Goal: Ask a question

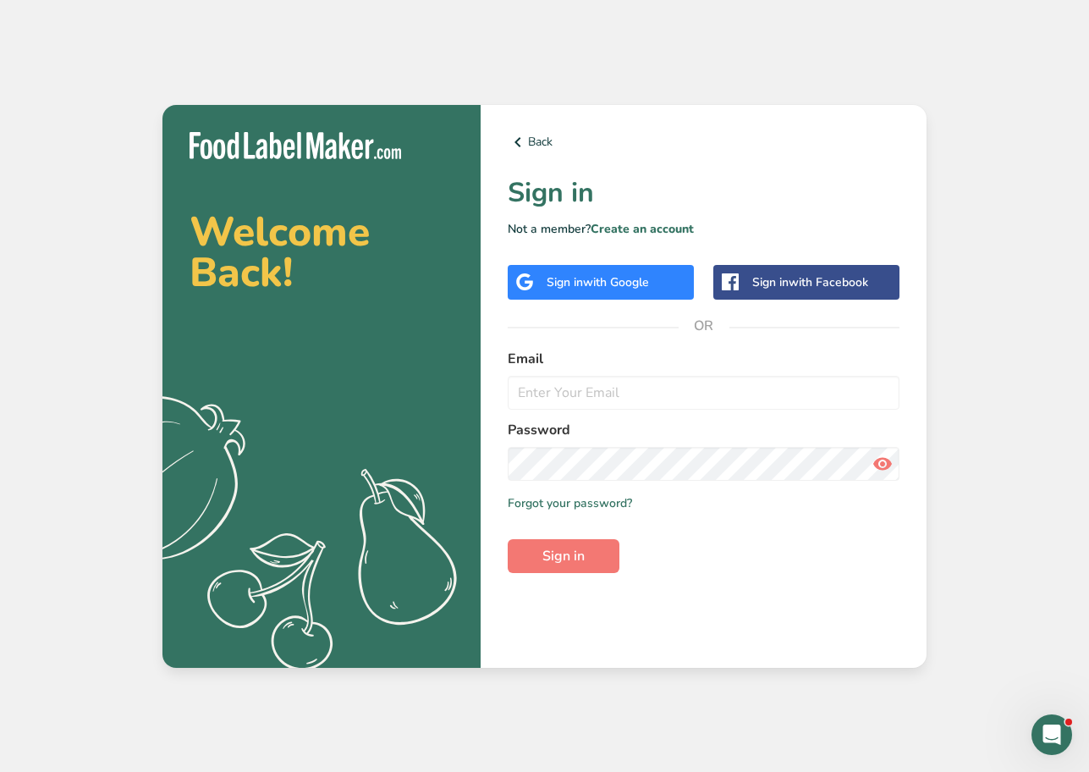
click at [604, 274] on span "with Google" at bounding box center [616, 282] width 66 height 16
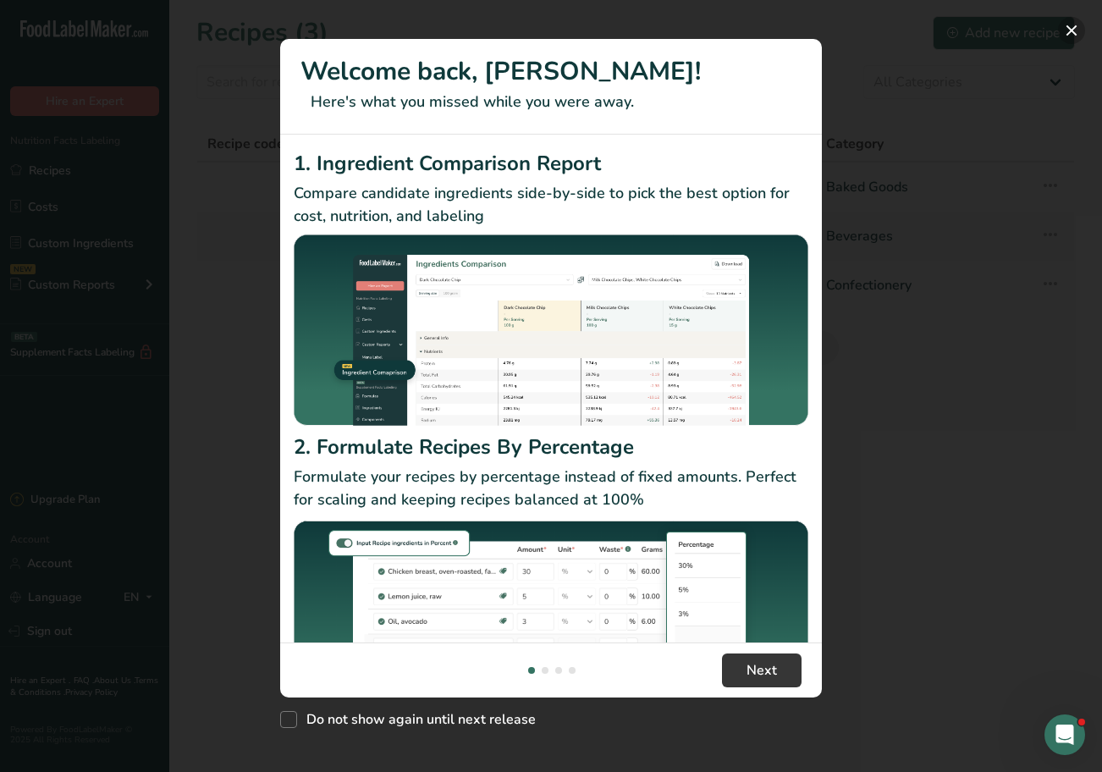
click at [1066, 29] on button "New Features" at bounding box center [1071, 30] width 27 height 27
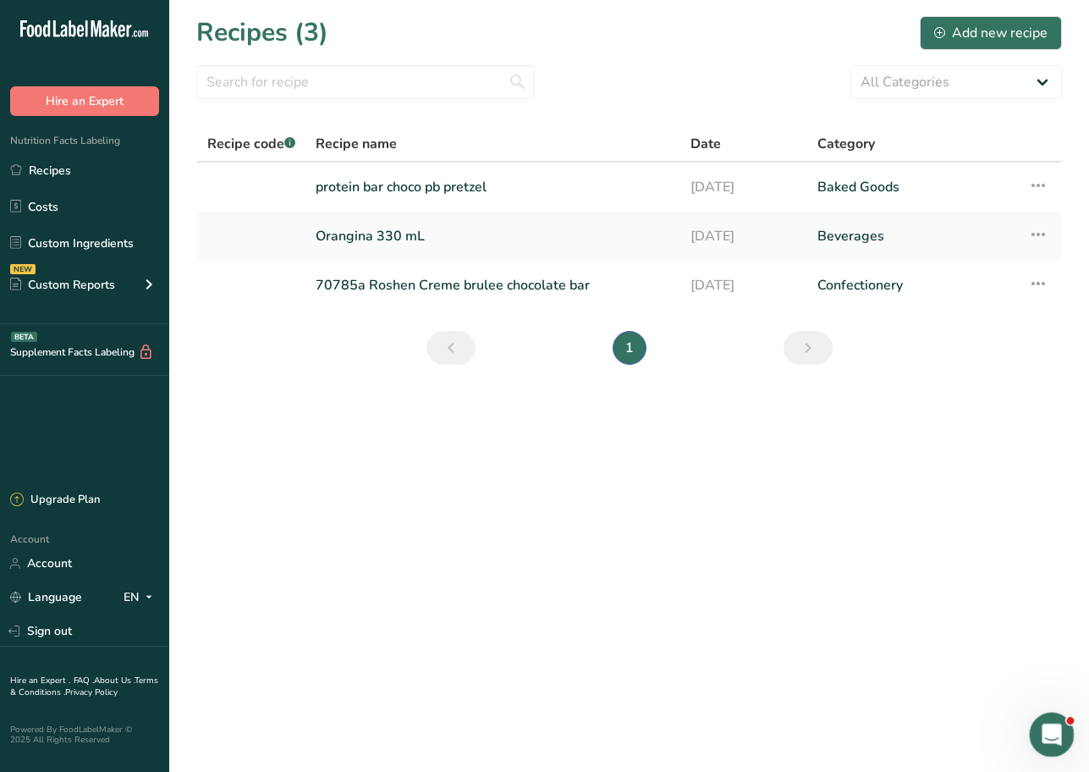
click at [1048, 725] on icon "Open Intercom Messenger" at bounding box center [1050, 733] width 28 height 28
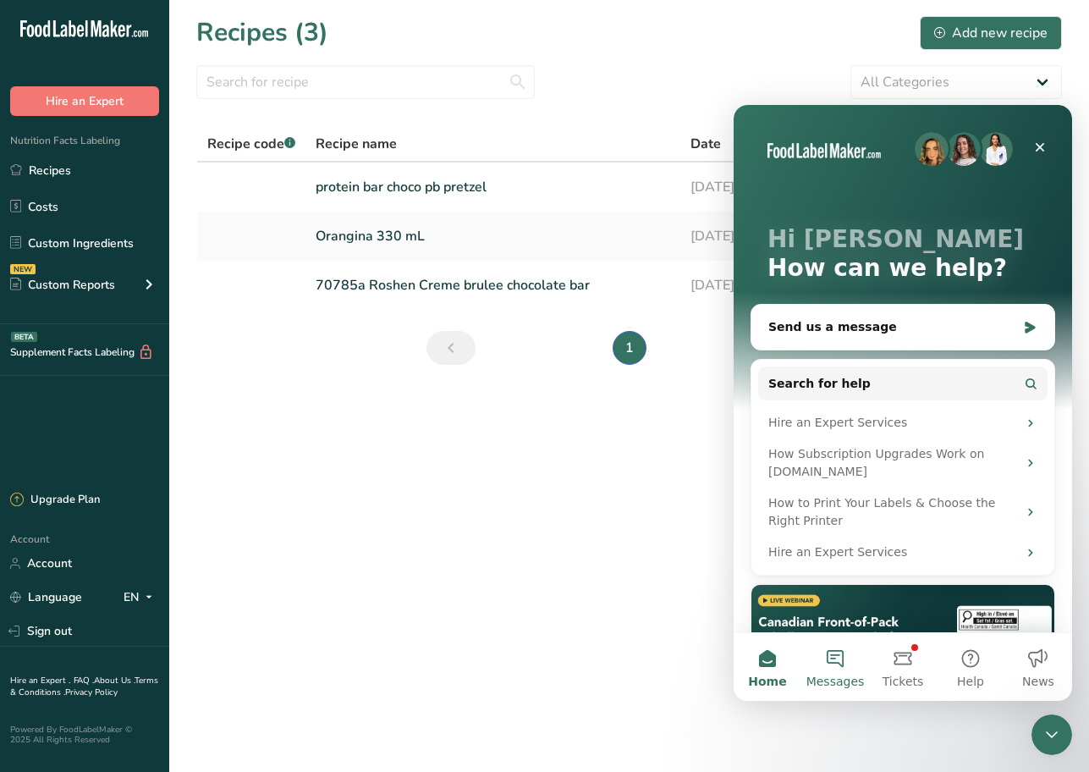
click at [830, 657] on button "Messages" at bounding box center [836, 667] width 68 height 68
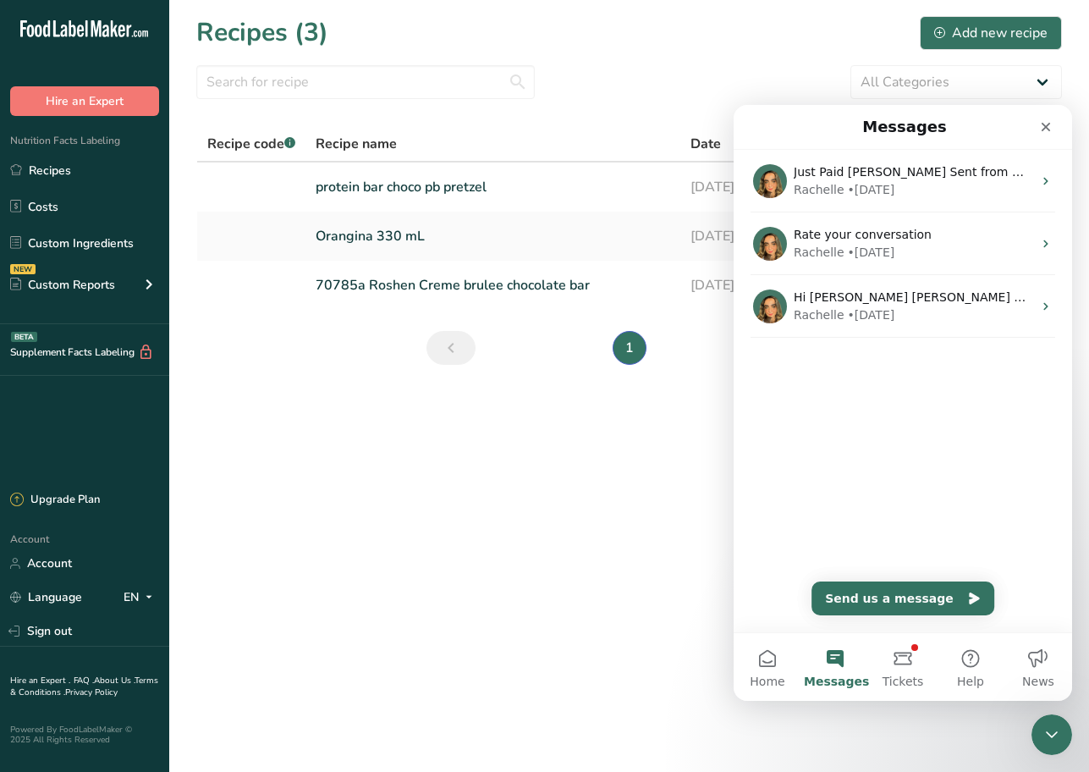
click at [802, 482] on div "Just Paid Nancy Sent from my iPhone Rachelle • 1w ago Rate your conversation Ra…" at bounding box center [903, 391] width 339 height 482
click at [1011, 602] on div "Just Paid Nancy Sent from my iPhone Rachelle • 1w ago Rate your conversation Ra…" at bounding box center [903, 391] width 339 height 482
click at [944, 602] on button "Send us a message" at bounding box center [903, 599] width 183 height 34
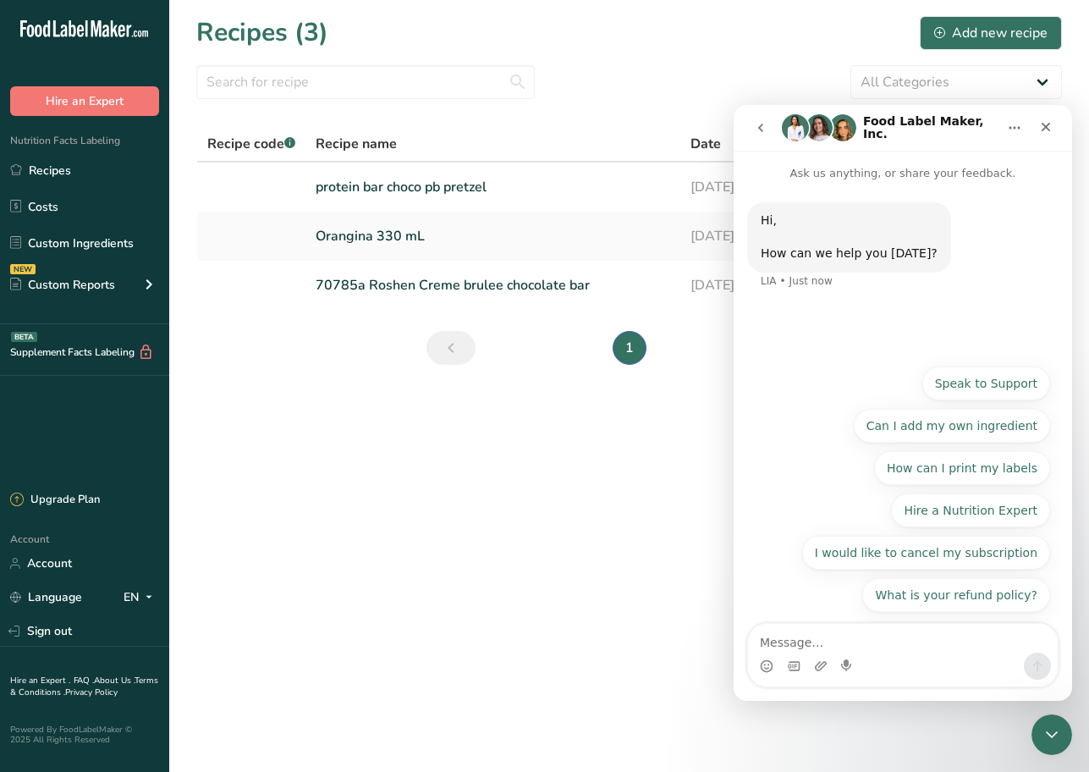
click at [928, 640] on textarea "Message…" at bounding box center [903, 638] width 310 height 29
type textarea "I"
click at [989, 378] on button "Speak to Support" at bounding box center [987, 384] width 128 height 34
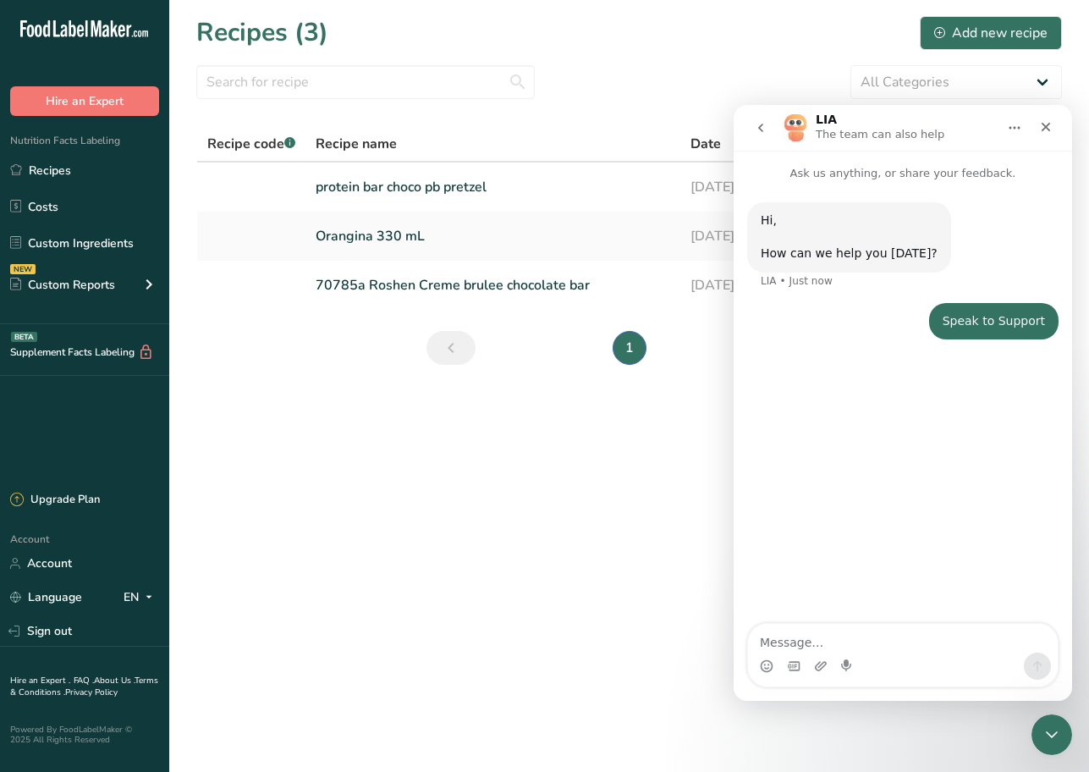
click at [891, 640] on textarea "Message…" at bounding box center [903, 638] width 310 height 29
type textarea "I"
click at [58, 94] on button "Hire an Expert" at bounding box center [84, 101] width 149 height 30
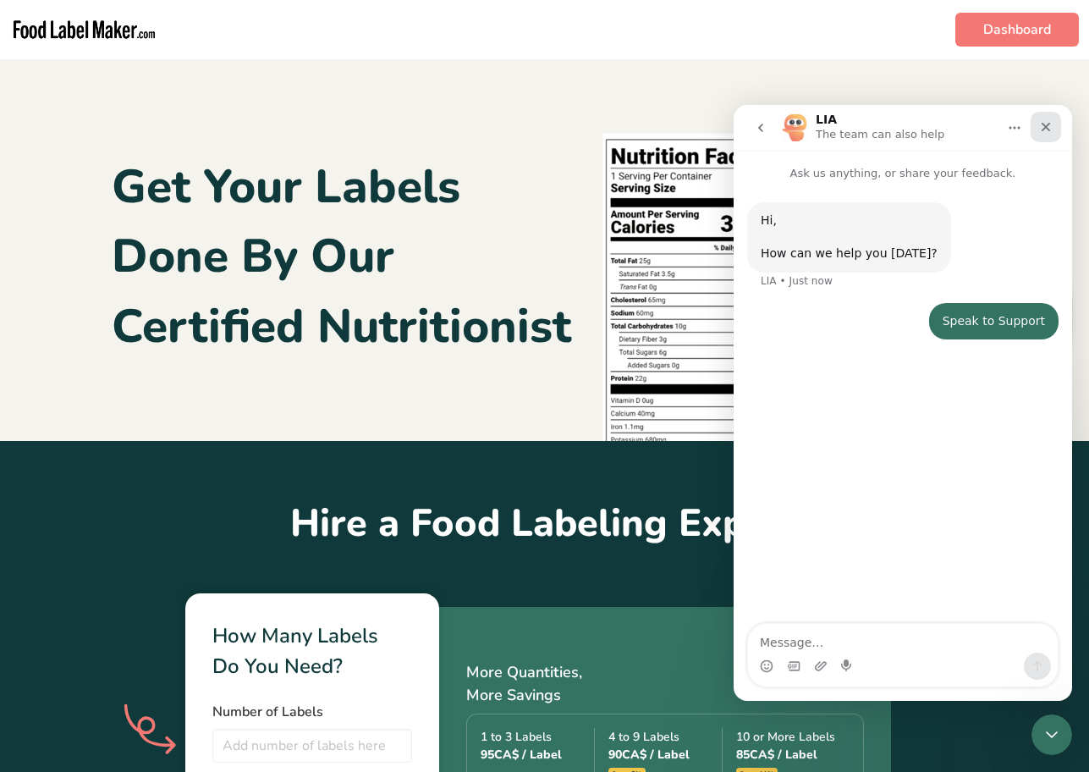
click at [1044, 122] on icon "Close" at bounding box center [1046, 127] width 14 height 14
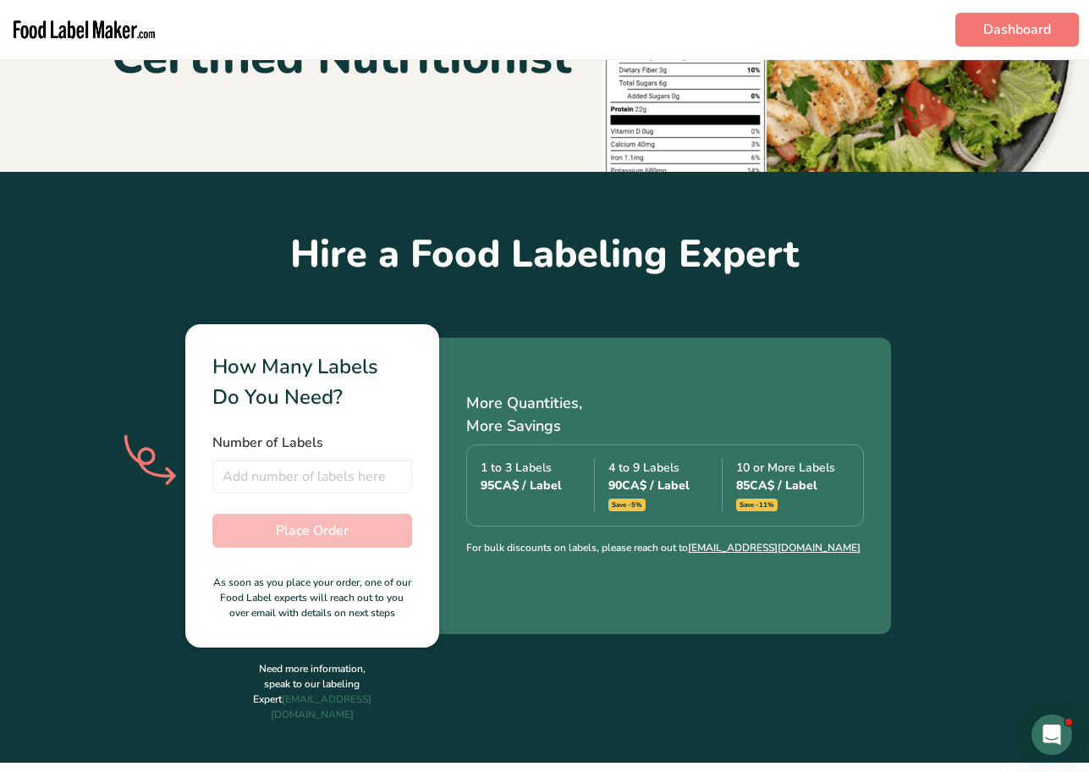
scroll to position [423, 0]
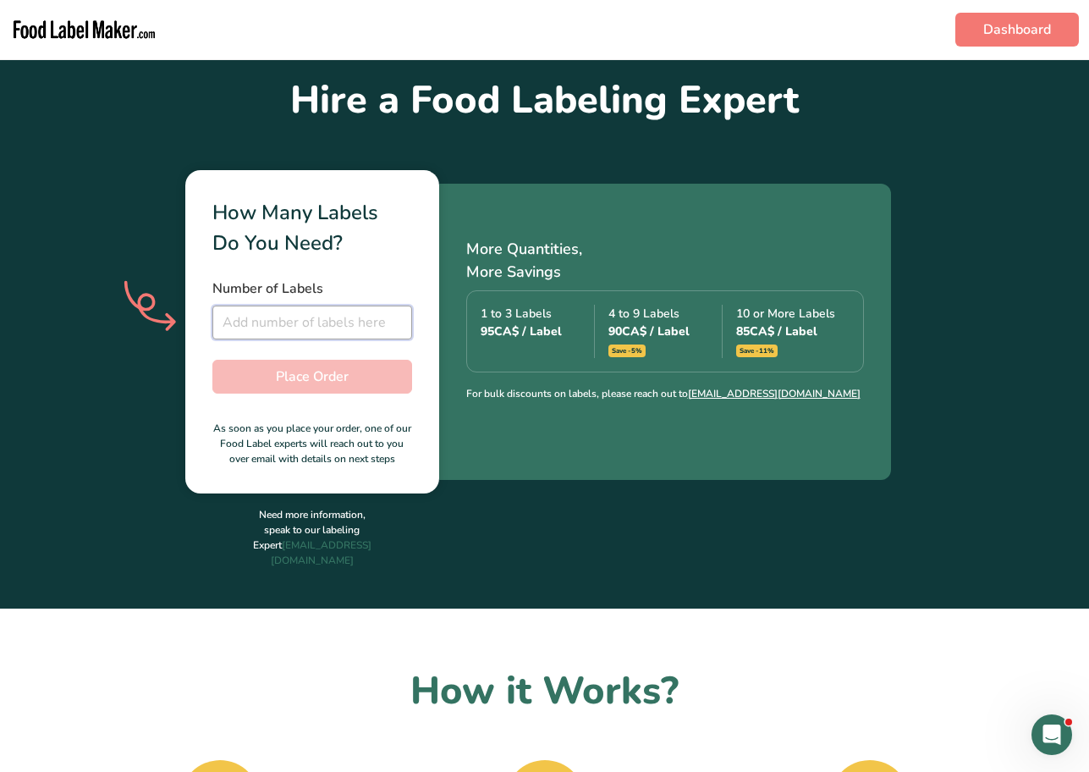
click at [294, 322] on input "number" at bounding box center [312, 323] width 200 height 34
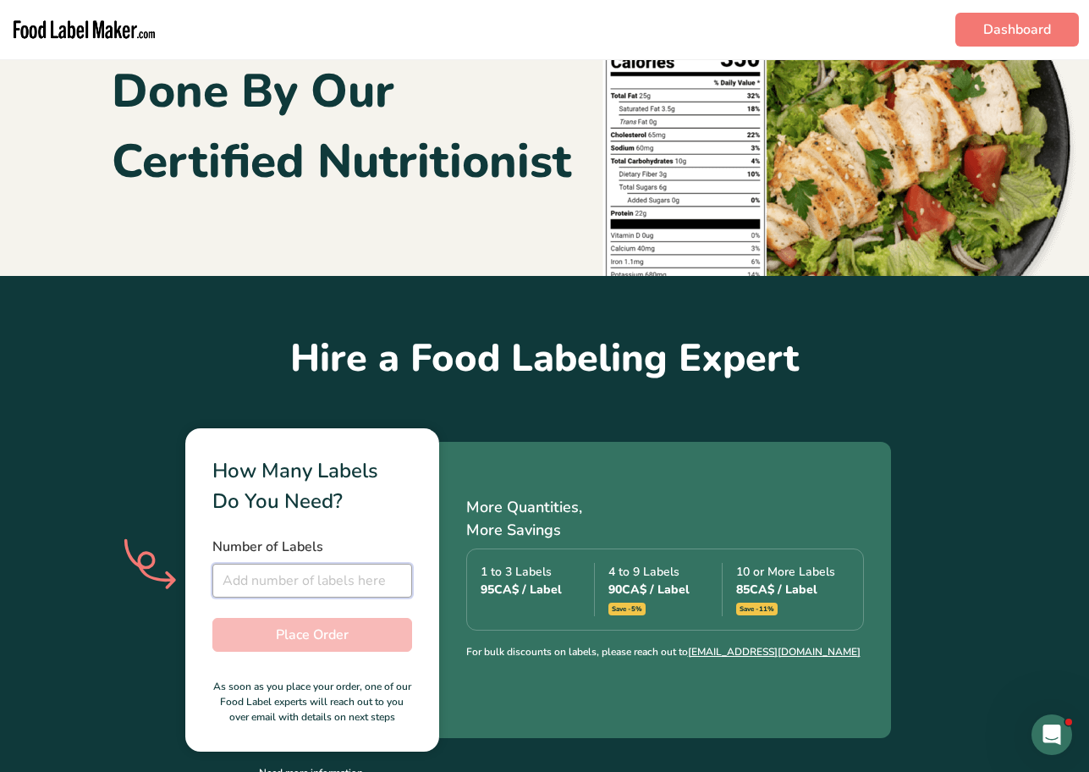
scroll to position [0, 0]
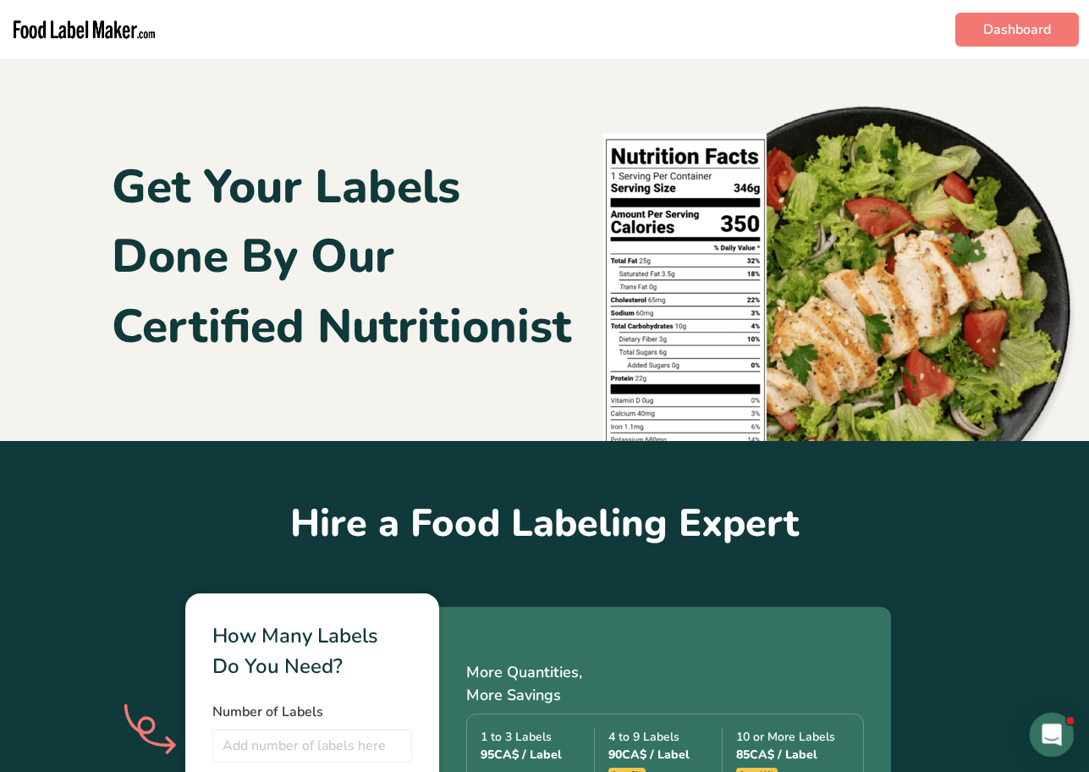
click at [1045, 728] on icon "Open Intercom Messenger" at bounding box center [1050, 733] width 28 height 28
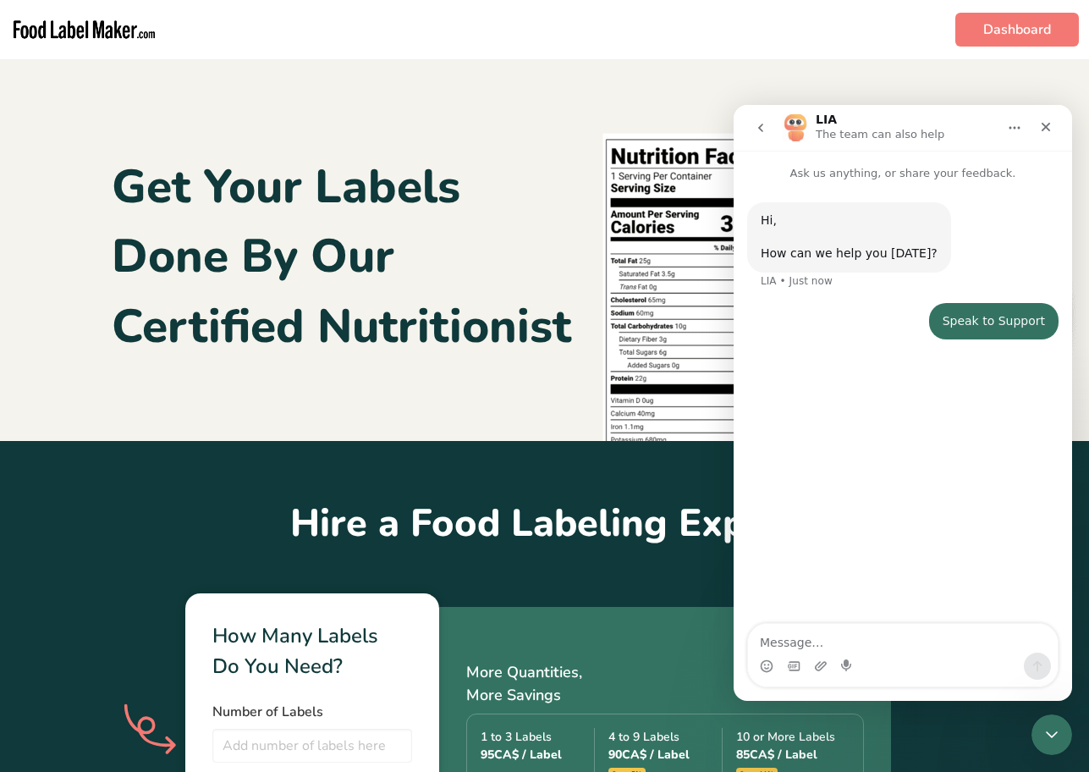
click at [859, 638] on textarea "Message…" at bounding box center [903, 638] width 310 height 29
type textarea "i"
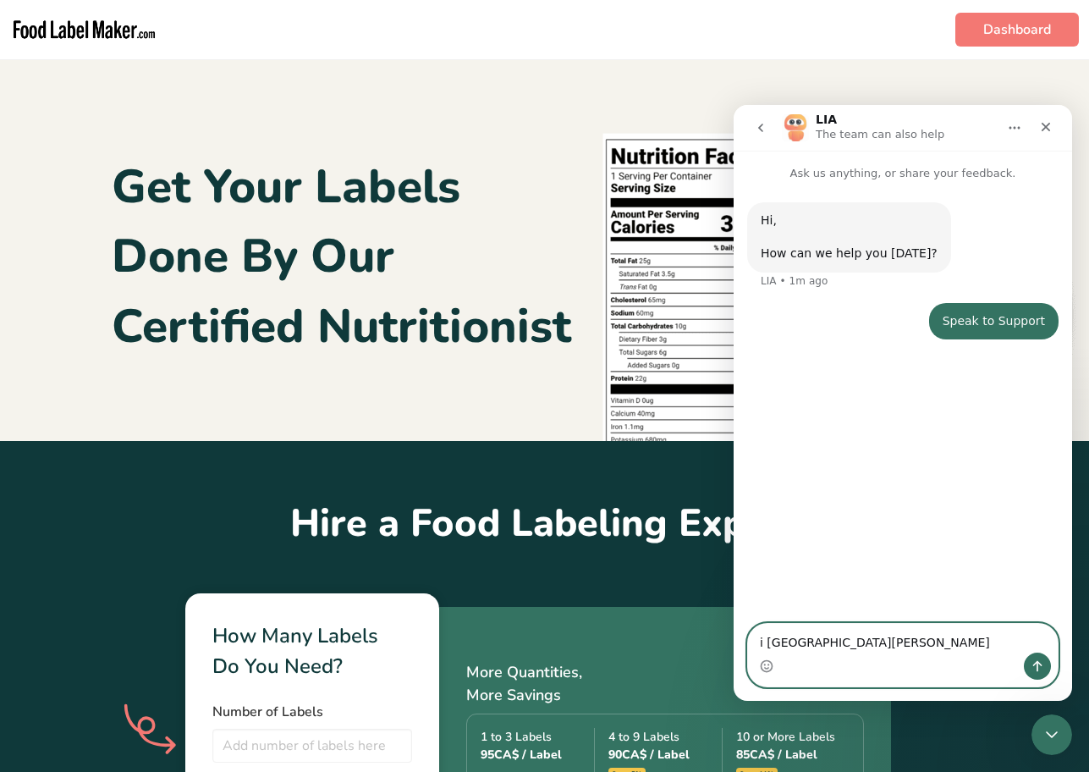
drag, startPoint x: 798, startPoint y: 645, endPoint x: 906, endPoint y: 641, distance: 107.6
click at [904, 642] on textarea "i sent Rochelle" at bounding box center [903, 638] width 310 height 29
type textarea "i sent Rachelle an email with regard to ingredient deck for Canada."
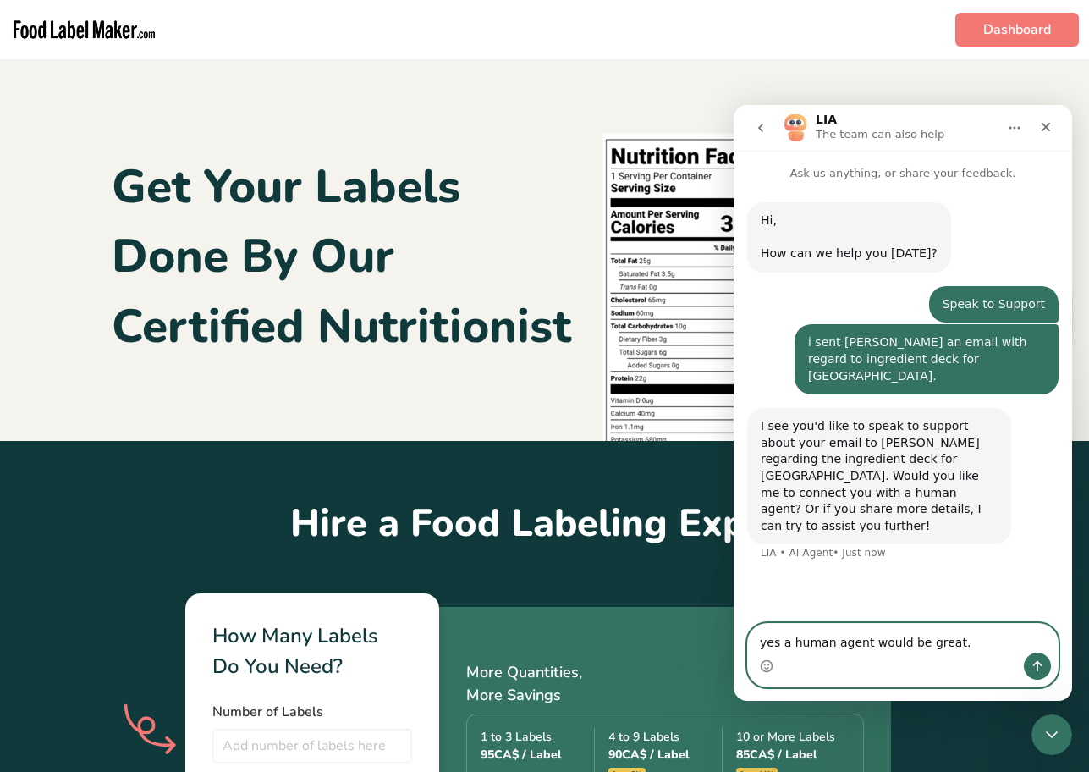
type textarea "yes a human agent would be great."
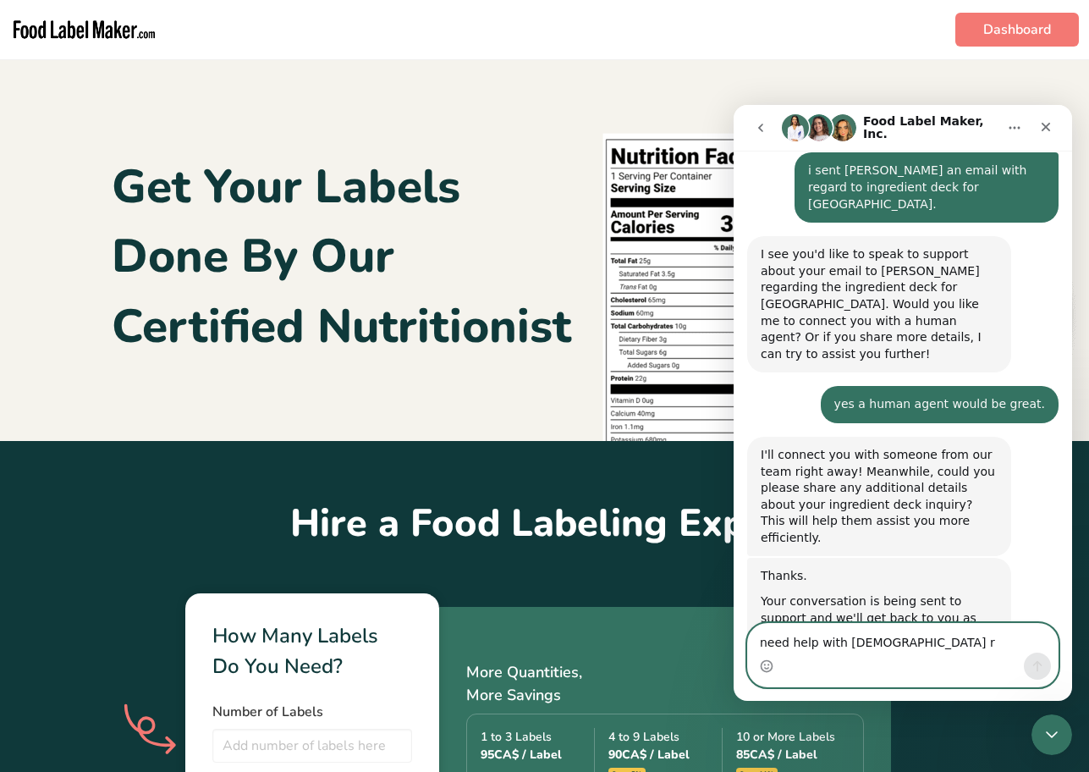
scroll to position [234, 0]
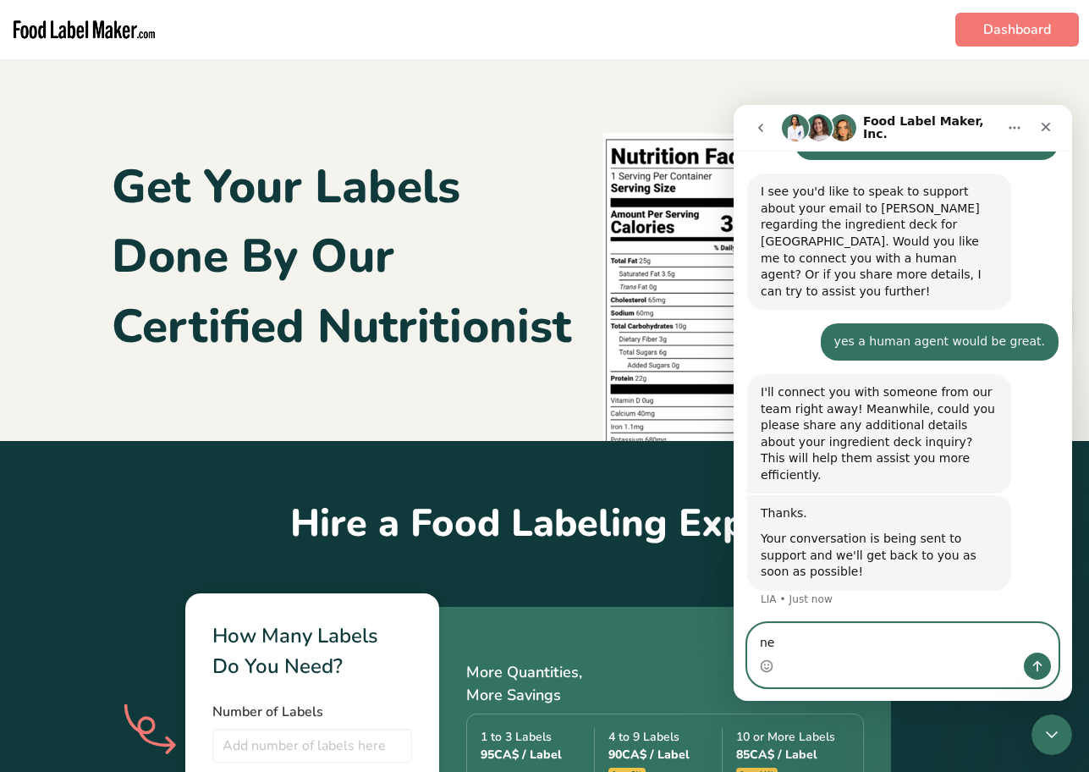
type textarea "n"
